Goal: Task Accomplishment & Management: Use online tool/utility

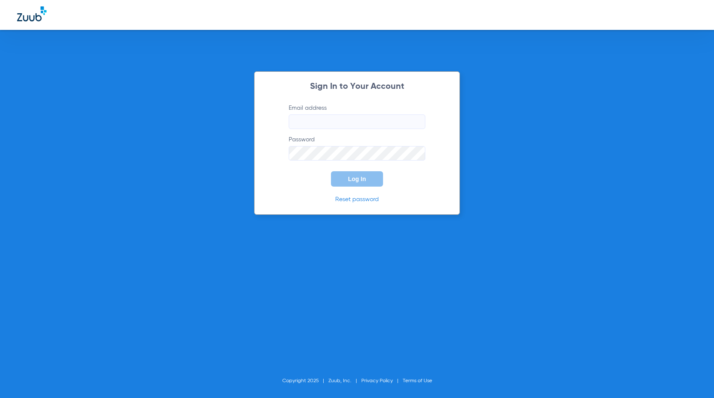
type input "[EMAIL_ADDRESS][DOMAIN_NAME]"
click at [357, 175] on button "Log In" at bounding box center [357, 178] width 52 height 15
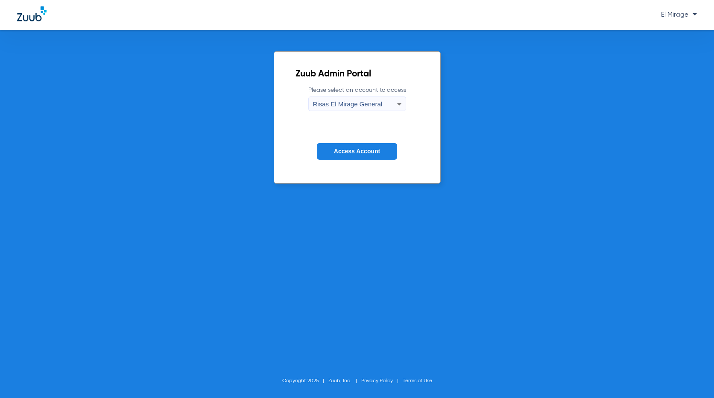
click at [353, 146] on button "Access Account" at bounding box center [357, 151] width 80 height 17
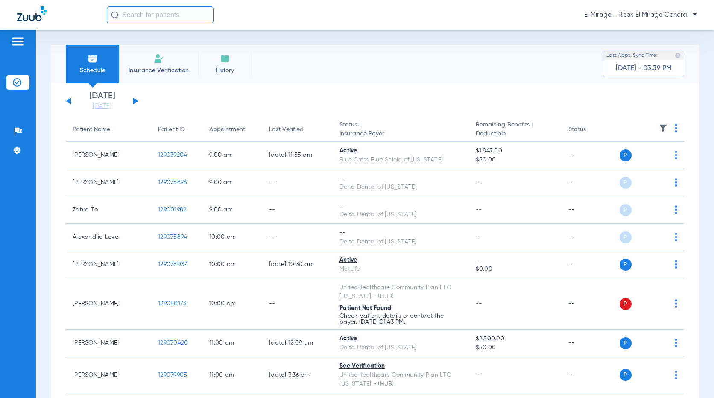
click at [164, 65] on li "Insurance Verification" at bounding box center [158, 64] width 79 height 38
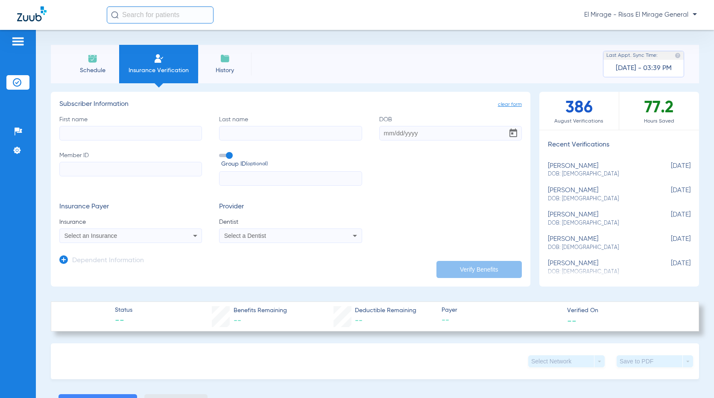
click at [116, 173] on input "Member ID" at bounding box center [130, 169] width 143 height 15
type input "601059842"
click at [126, 132] on input "First name" at bounding box center [130, 133] width 143 height 15
click at [96, 131] on input "First name" at bounding box center [130, 133] width 143 height 15
click at [103, 132] on input "[PERSON_NAME]" at bounding box center [130, 133] width 143 height 15
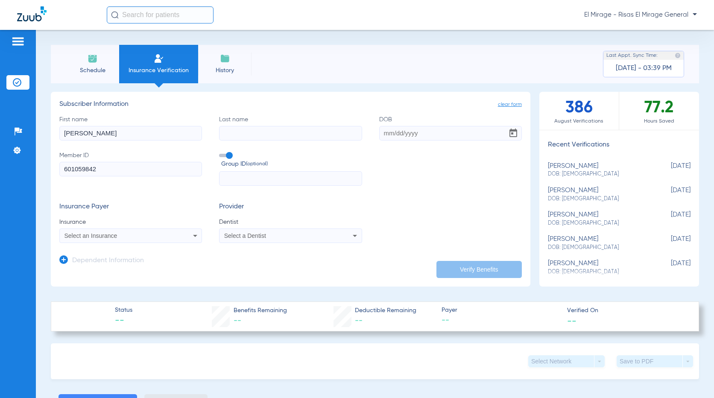
type input "[PERSON_NAME]"
type input "[DATE]"
type input "[PERSON_NAME]"
click at [182, 240] on div "Select an Insurance" at bounding box center [131, 236] width 142 height 10
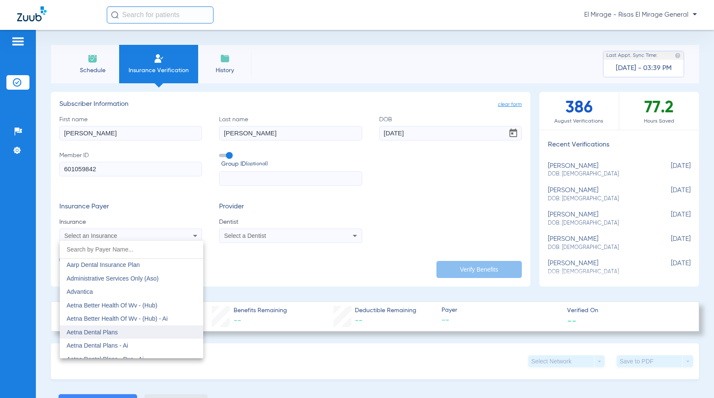
scroll to position [43, 0]
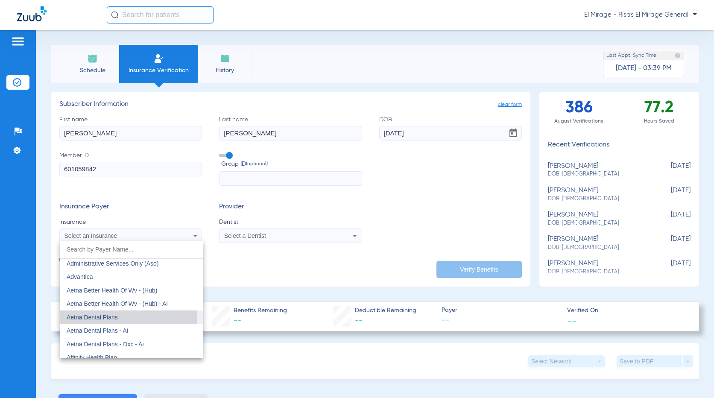
click at [124, 318] on mat-option "Aetna Dental Plans" at bounding box center [131, 317] width 143 height 14
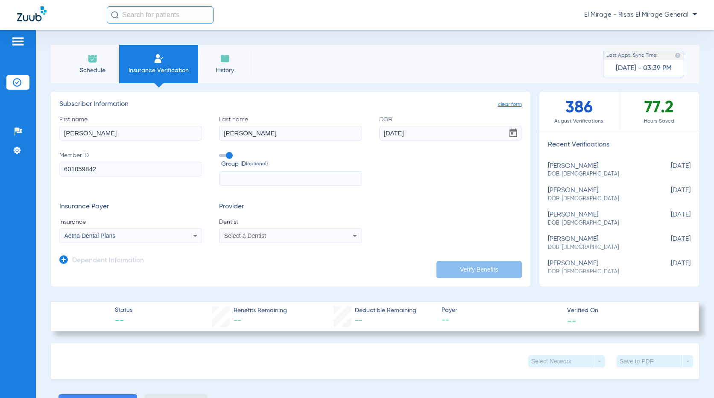
click at [324, 242] on mat-select "Select a Dentist" at bounding box center [290, 235] width 143 height 15
click at [323, 242] on mat-select "Select a Dentist" at bounding box center [290, 235] width 143 height 15
click at [331, 236] on div "Select a Dentist" at bounding box center [290, 236] width 142 height 10
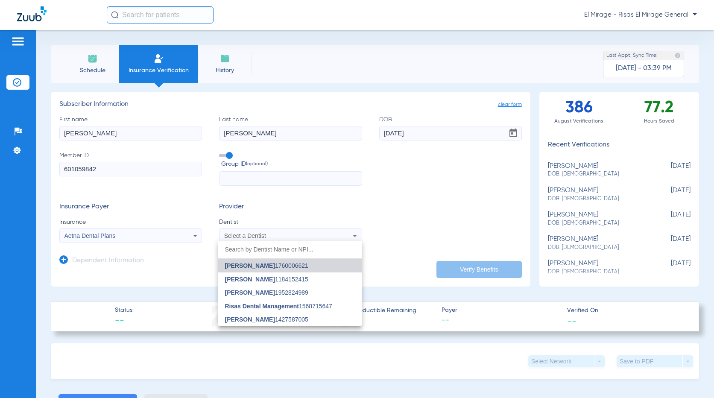
click at [281, 267] on span "[PERSON_NAME] 1760006621" at bounding box center [266, 266] width 83 height 6
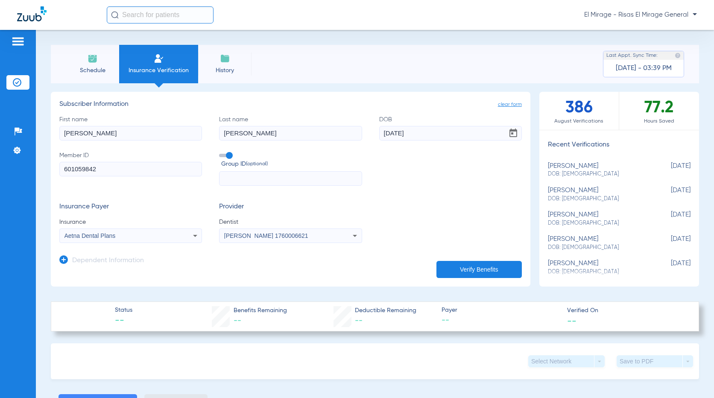
click at [479, 268] on button "Verify Benefits" at bounding box center [478, 269] width 85 height 17
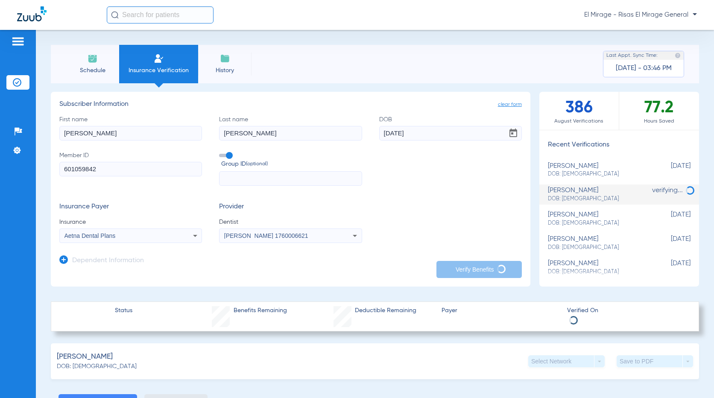
click at [404, 198] on form "First name [PERSON_NAME] Last name [PERSON_NAME] DOB [DEMOGRAPHIC_DATA] Member …" at bounding box center [290, 179] width 462 height 128
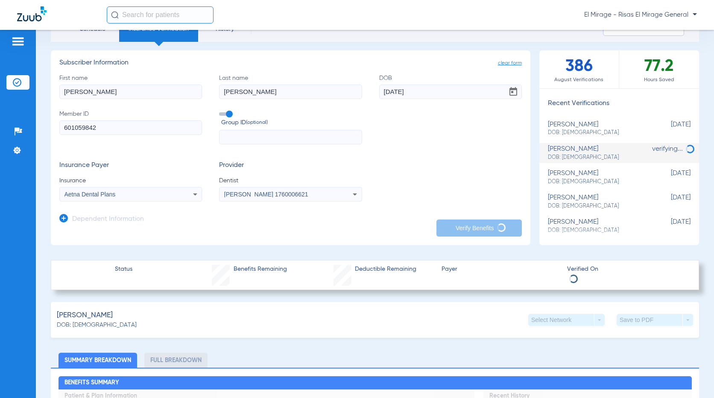
scroll to position [0, 0]
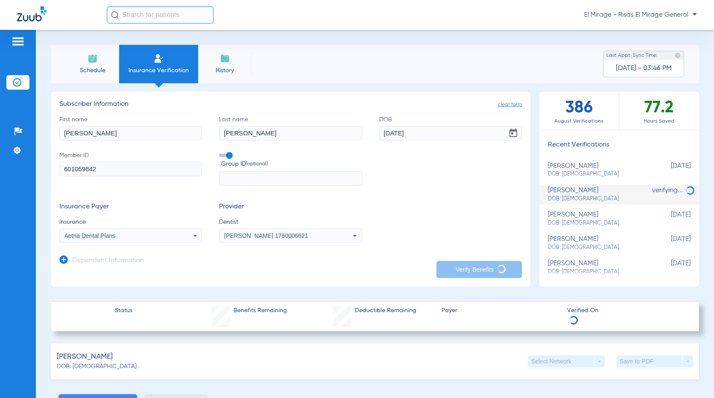
click at [403, 168] on div "First name [PERSON_NAME] Last name [PERSON_NAME] DOB [DEMOGRAPHIC_DATA] Member …" at bounding box center [290, 150] width 462 height 71
click at [402, 193] on form "First name [PERSON_NAME] Last name [PERSON_NAME] DOB [DEMOGRAPHIC_DATA] Member …" at bounding box center [290, 179] width 462 height 128
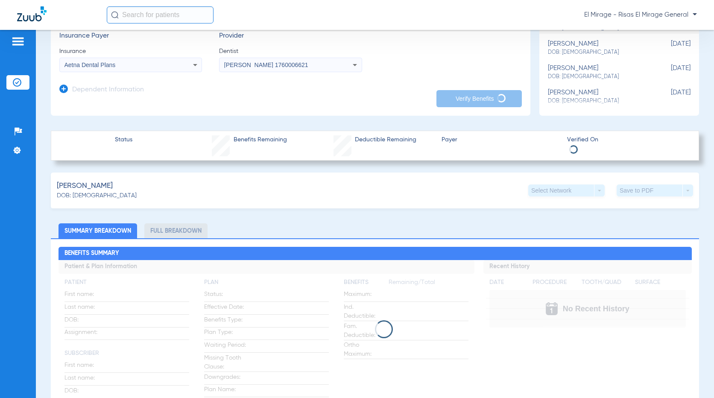
click at [380, 194] on div "[PERSON_NAME]: [DEMOGRAPHIC_DATA] Select Network arrow_drop_down Save to PDF ar…" at bounding box center [375, 190] width 648 height 36
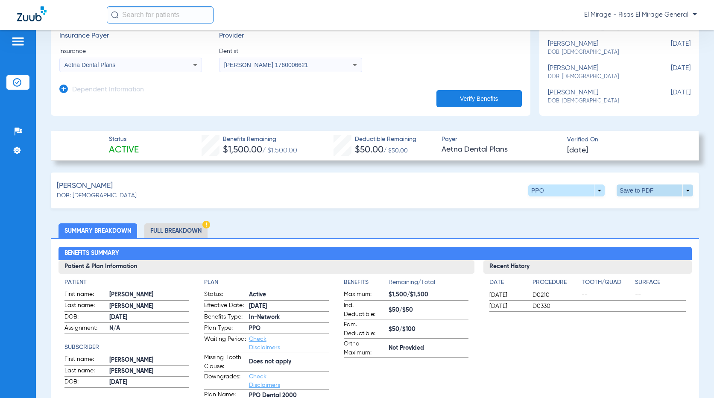
click at [650, 189] on span at bounding box center [655, 190] width 20 height 20
click at [578, 204] on span "Save to PDF" at bounding box center [584, 207] width 34 height 6
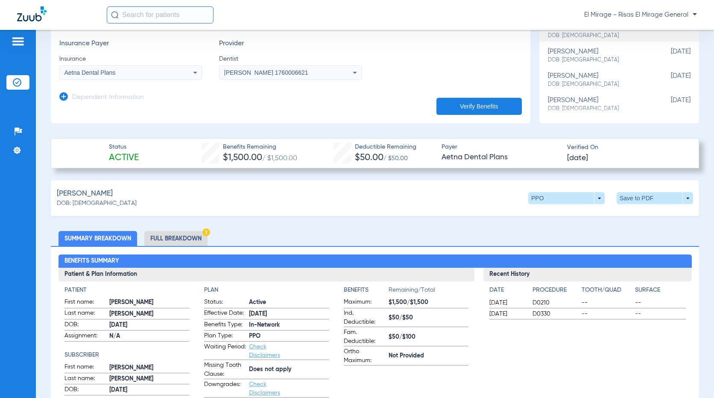
scroll to position [256, 0]
